Goal: Task Accomplishment & Management: Use online tool/utility

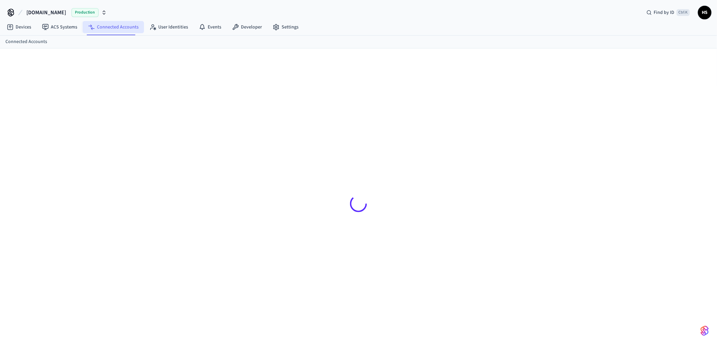
click at [104, 25] on link "Connected Accounts" at bounding box center [113, 27] width 61 height 12
click at [392, 108] on div at bounding box center [358, 204] width 423 height 278
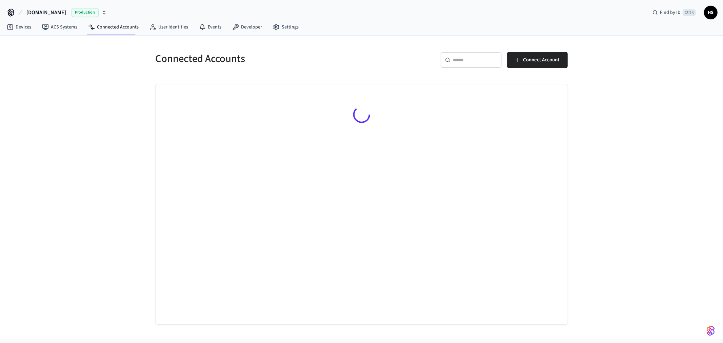
drag, startPoint x: 465, startPoint y: 57, endPoint x: 506, endPoint y: 64, distance: 41.1
click at [465, 57] on input "text" at bounding box center [475, 60] width 44 height 7
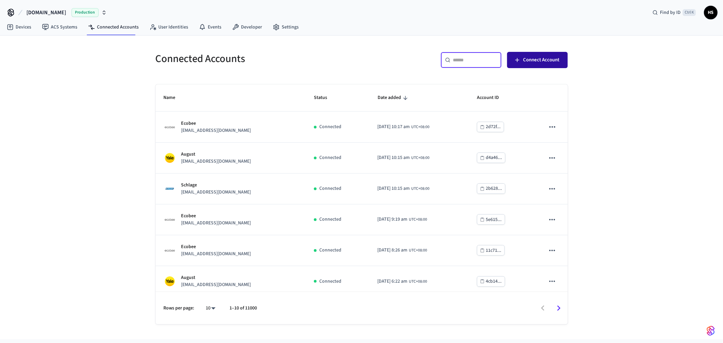
paste input "**********"
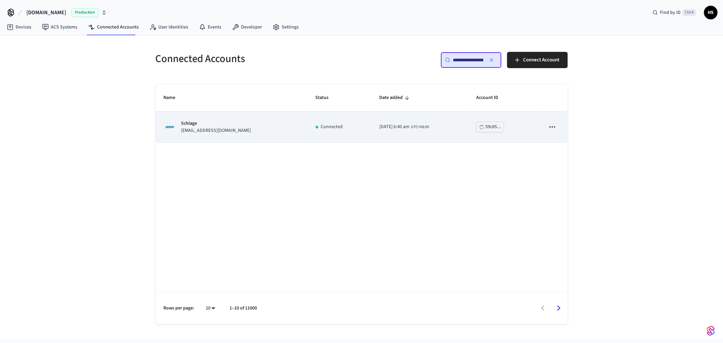
type input "**********"
click at [278, 140] on td "Schlage [EMAIL_ADDRESS][DOMAIN_NAME]" at bounding box center [232, 127] width 152 height 31
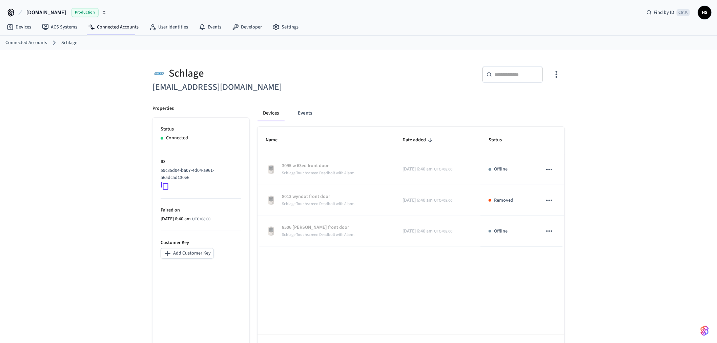
click at [97, 286] on div "Schlage [EMAIL_ADDRESS][DOMAIN_NAME] ​ ​ Properties Status Connected ID 59c85d0…" at bounding box center [358, 208] width 717 height 317
click at [109, 27] on link "Connected Accounts" at bounding box center [113, 27] width 61 height 12
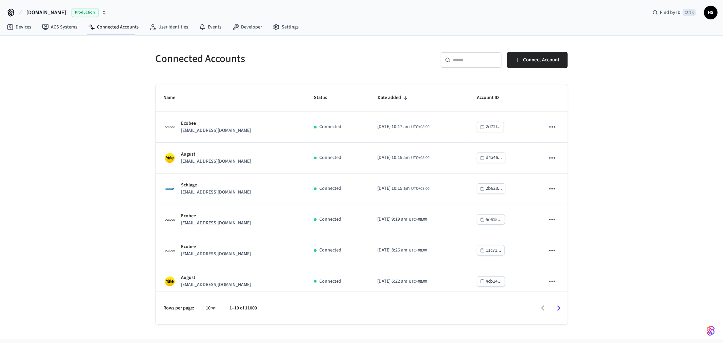
click at [472, 65] on div "​ ​" at bounding box center [471, 60] width 61 height 16
paste input "**********"
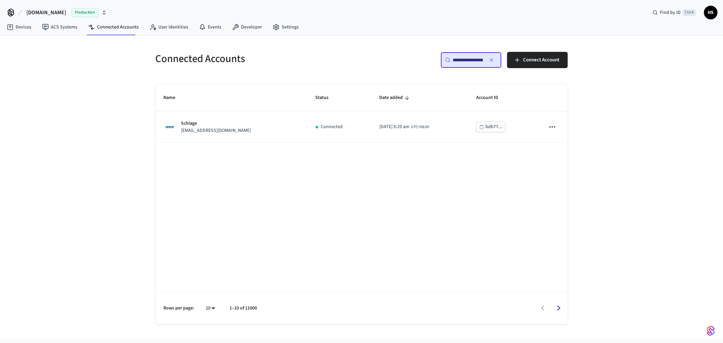
type input "**********"
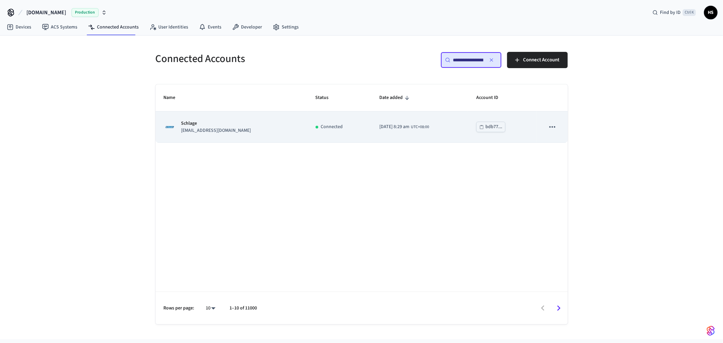
drag, startPoint x: 354, startPoint y: 134, endPoint x: 354, endPoint y: 128, distance: 5.8
click at [371, 134] on td "[DATE] 8:29 am UTC+08:00" at bounding box center [419, 127] width 97 height 31
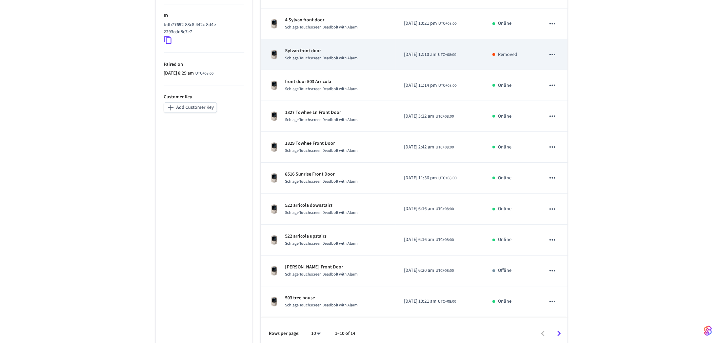
scroll to position [153, 0]
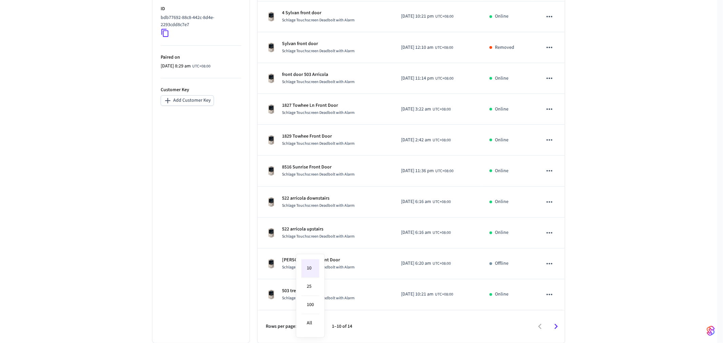
click at [318, 328] on body "[DOMAIN_NAME] Production Find by ID Ctrl K HS Devices ACS Systems Connected Acc…" at bounding box center [361, 95] width 723 height 496
click at [314, 328] on li "All" at bounding box center [310, 323] width 18 height 18
type input "**"
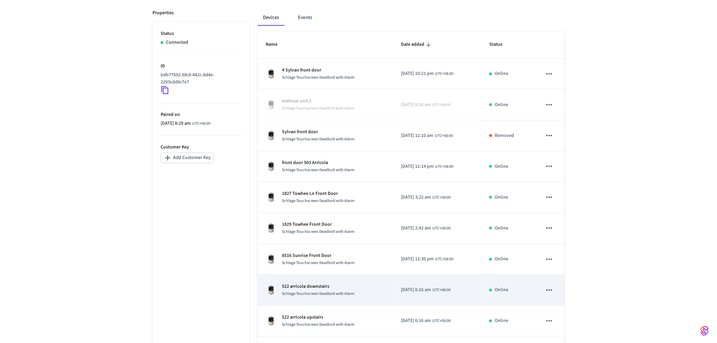
scroll to position [14, 0]
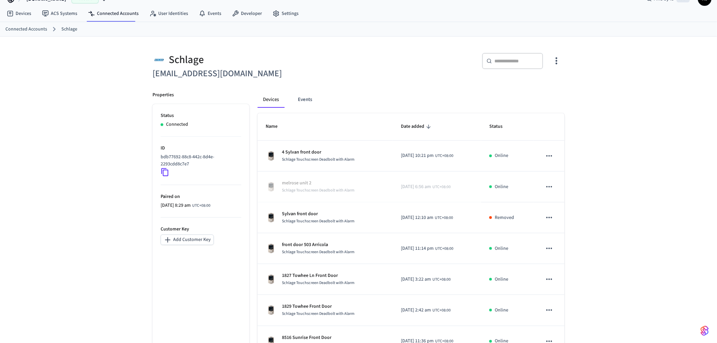
drag, startPoint x: 674, startPoint y: 157, endPoint x: 623, endPoint y: 159, distance: 50.9
click at [673, 158] on div "Schlage [EMAIL_ADDRESS][DOMAIN_NAME] ​ ​ Properties Status Connected ID bdb7769…" at bounding box center [358, 321] width 717 height 569
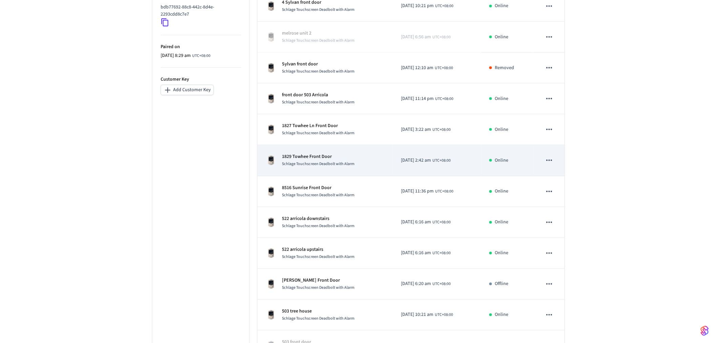
scroll to position [164, 0]
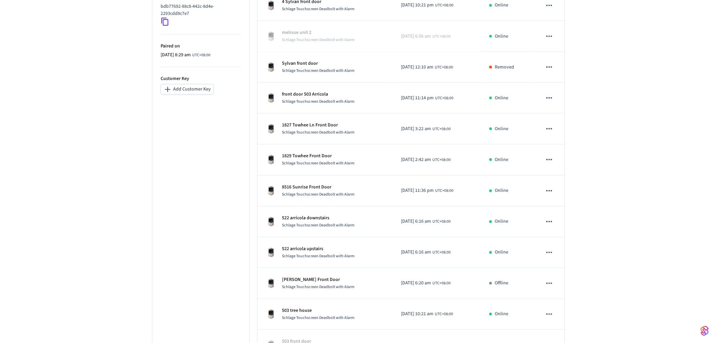
click at [67, 264] on div "Schlage [EMAIL_ADDRESS][DOMAIN_NAME] ​ ​ Properties Status Connected ID bdb7769…" at bounding box center [358, 170] width 717 height 569
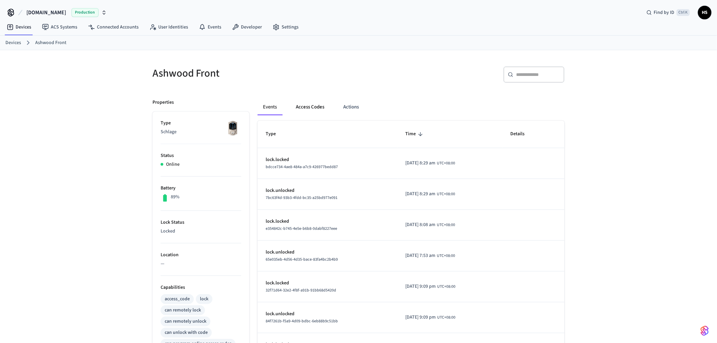
click at [314, 104] on button "Access Codes" at bounding box center [309, 107] width 39 height 16
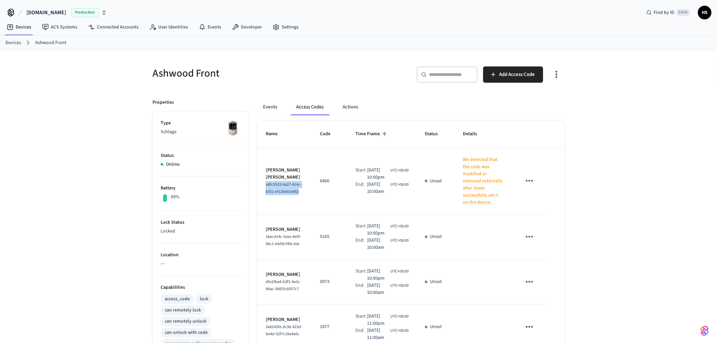
drag, startPoint x: 290, startPoint y: 189, endPoint x: 260, endPoint y: 176, distance: 32.8
click at [260, 176] on td "Sarah Ann Martin a8fc5033-6a27-414c-8351-ef124a016482" at bounding box center [285, 181] width 55 height 66
copy span "a8fc5033-6a27-414c-8351-ef124a016482"
click at [277, 108] on button "Events" at bounding box center [270, 107] width 25 height 16
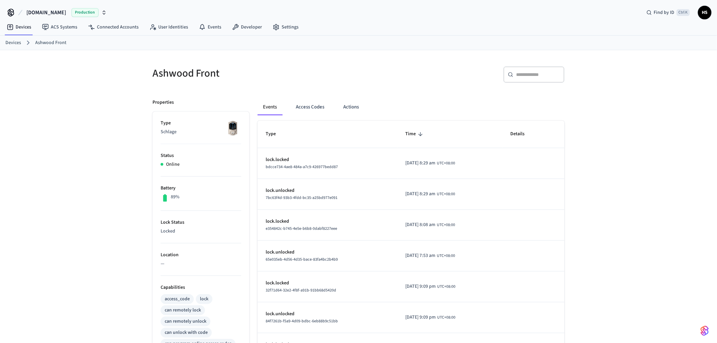
click at [531, 76] on input "text" at bounding box center [538, 74] width 44 height 7
paste input "**********"
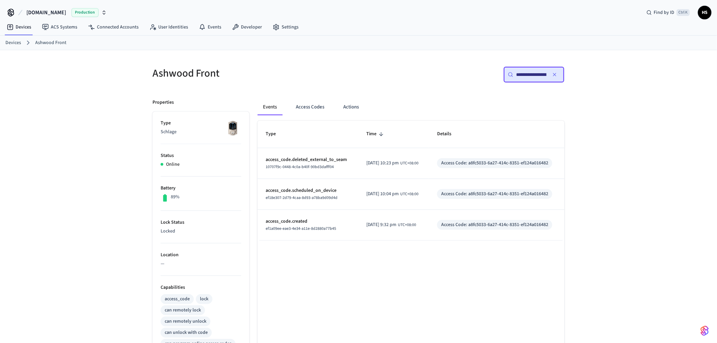
scroll to position [0, 49]
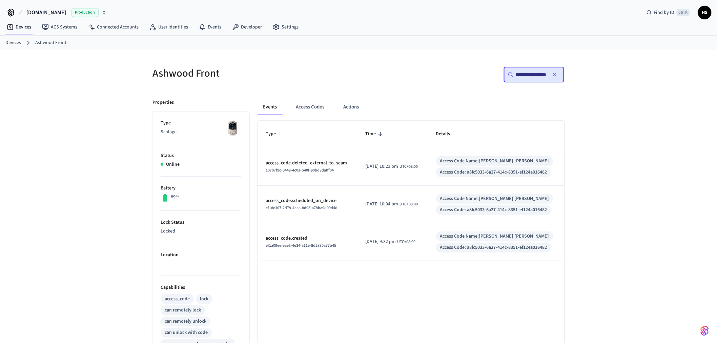
type input "**********"
click at [373, 276] on div "Type Time Details access_code.deleted_external_to_seam 10707f9c-0448-4c0a-b40f-…" at bounding box center [411, 308] width 307 height 375
click at [311, 112] on button "Access Codes" at bounding box center [309, 107] width 39 height 16
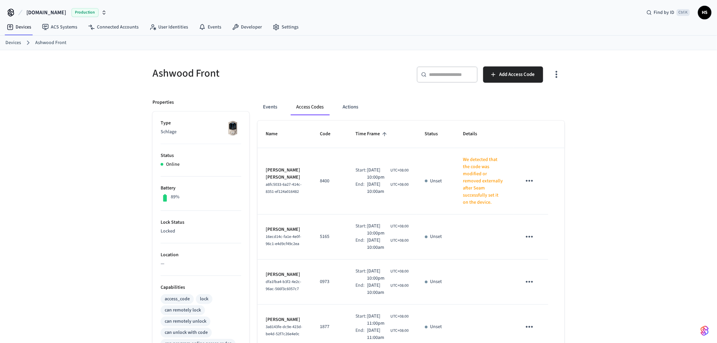
click at [272, 116] on div "Events Access Codes Actions" at bounding box center [411, 110] width 307 height 22
click at [281, 113] on button "Events" at bounding box center [270, 107] width 25 height 16
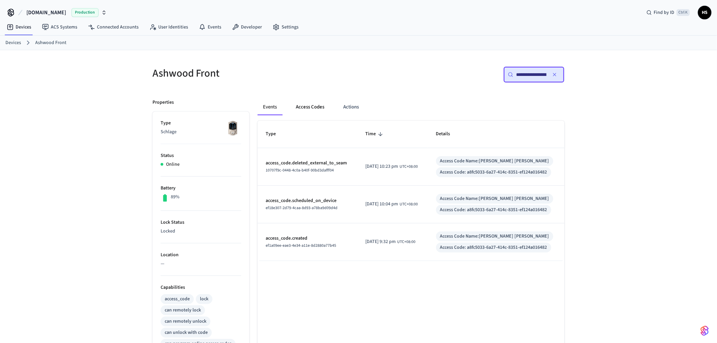
click at [330, 103] on div "Events Access Codes Actions" at bounding box center [411, 107] width 307 height 16
click at [312, 103] on button "Access Codes" at bounding box center [309, 107] width 39 height 16
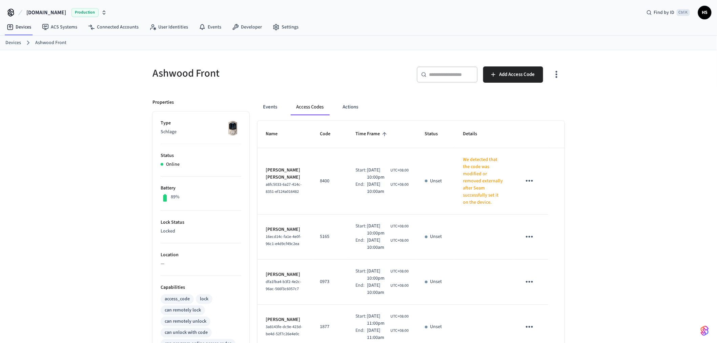
click at [556, 72] on icon "button" at bounding box center [556, 74] width 11 height 11
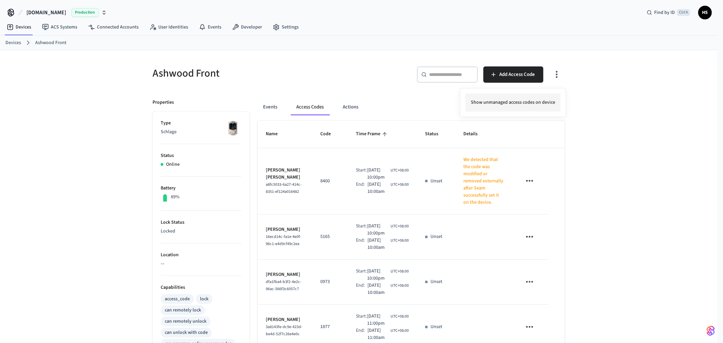
click at [526, 107] on li "Show unmanaged access codes on device" at bounding box center [512, 103] width 95 height 18
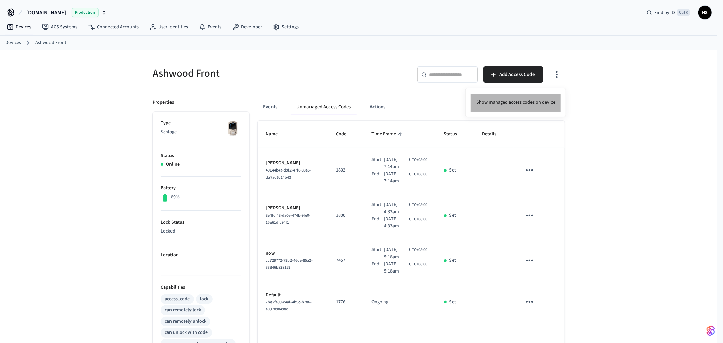
click at [527, 105] on li "Show managed access codes on device" at bounding box center [516, 103] width 90 height 18
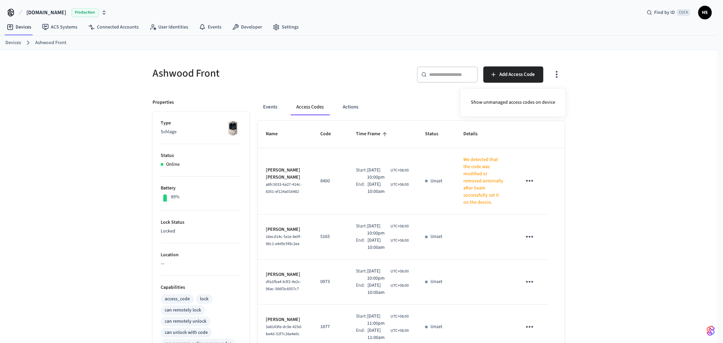
click at [274, 108] on div at bounding box center [361, 171] width 723 height 343
click at [264, 104] on button "Events" at bounding box center [270, 107] width 25 height 16
